Goal: Information Seeking & Learning: Learn about a topic

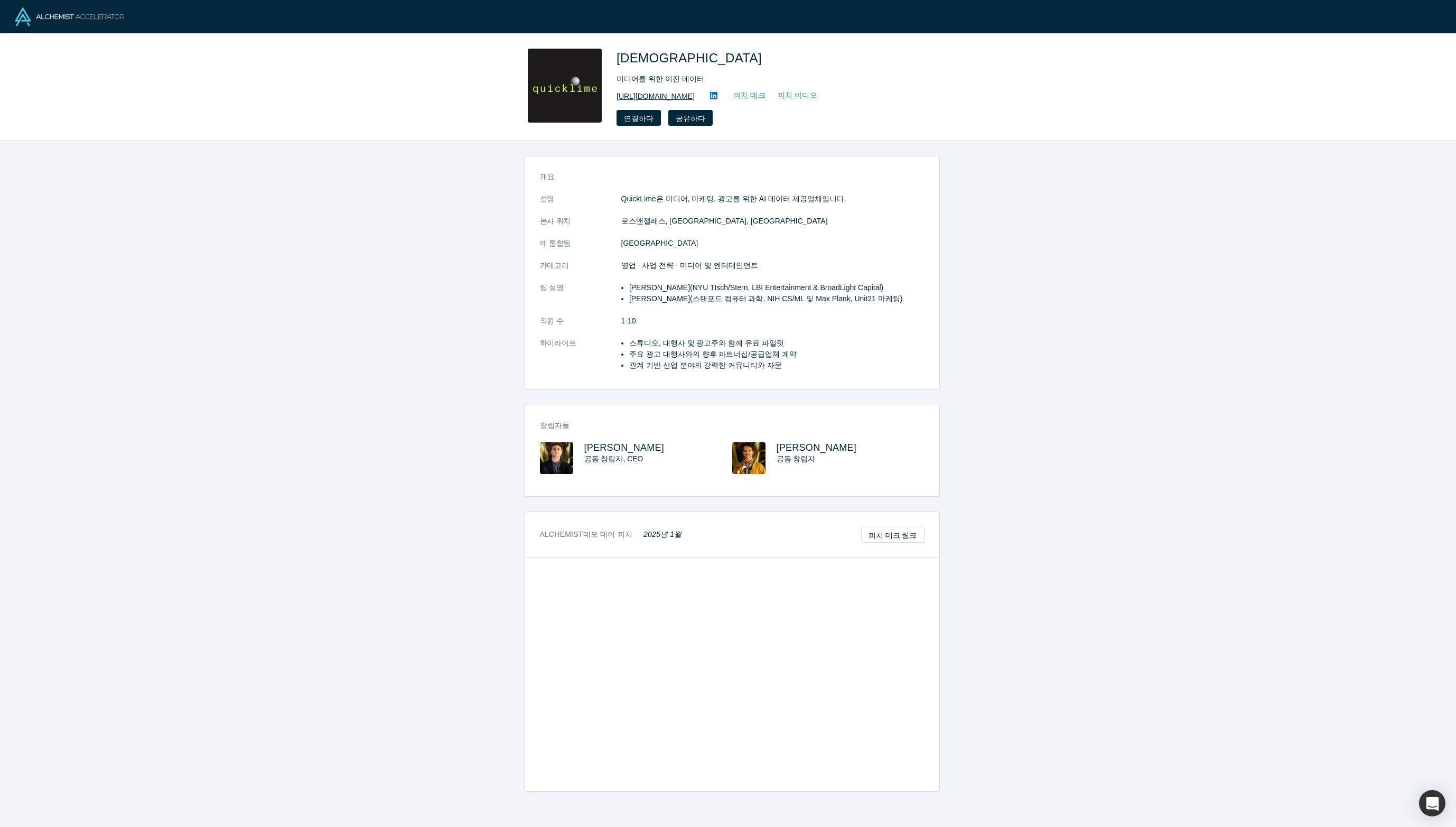
click at [654, 98] on font "http://quicklime.io" at bounding box center [656, 95] width 78 height 8
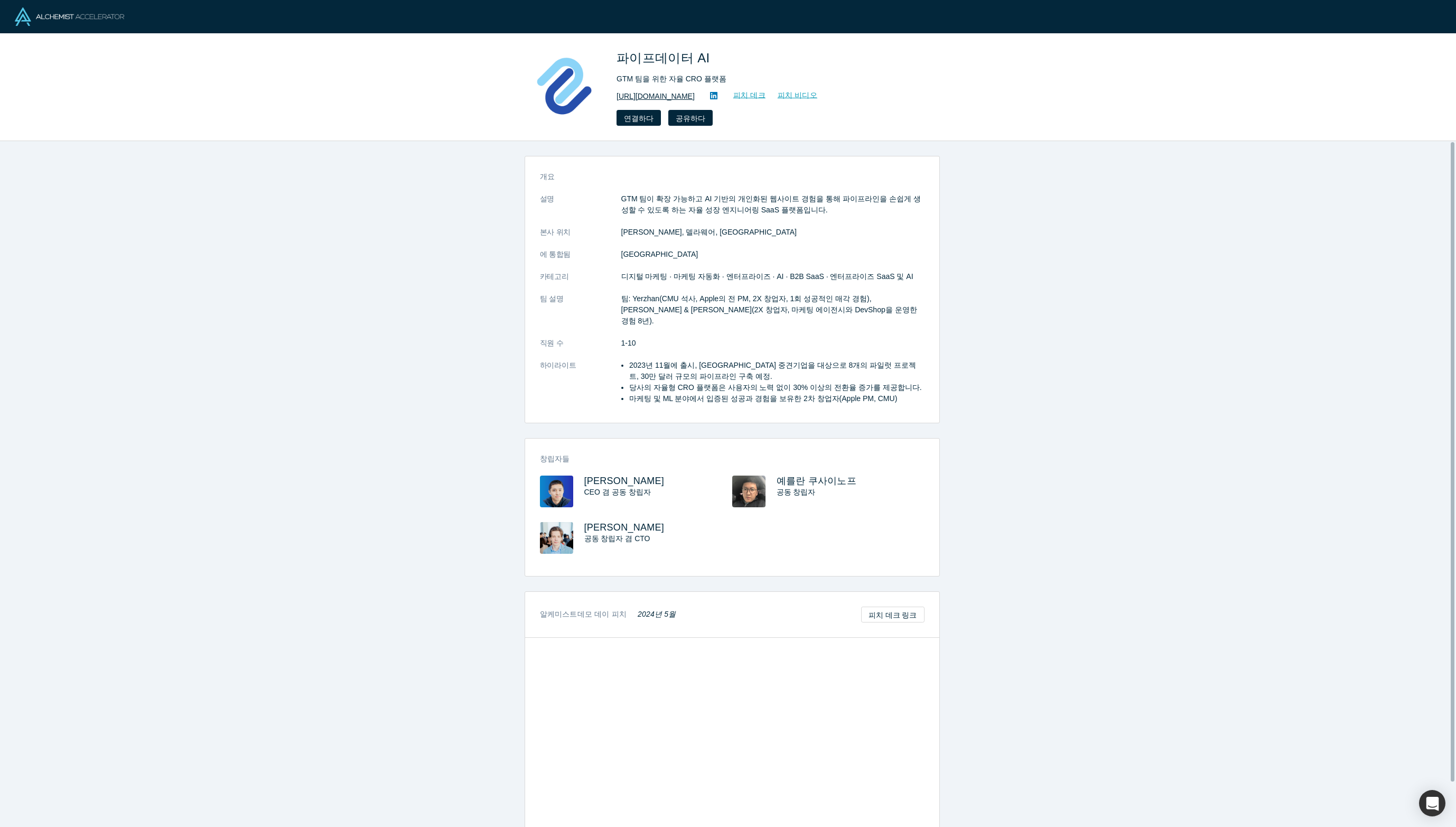
click at [660, 98] on font "[URL][DOMAIN_NAME]" at bounding box center [656, 95] width 78 height 8
